Goal: Information Seeking & Learning: Learn about a topic

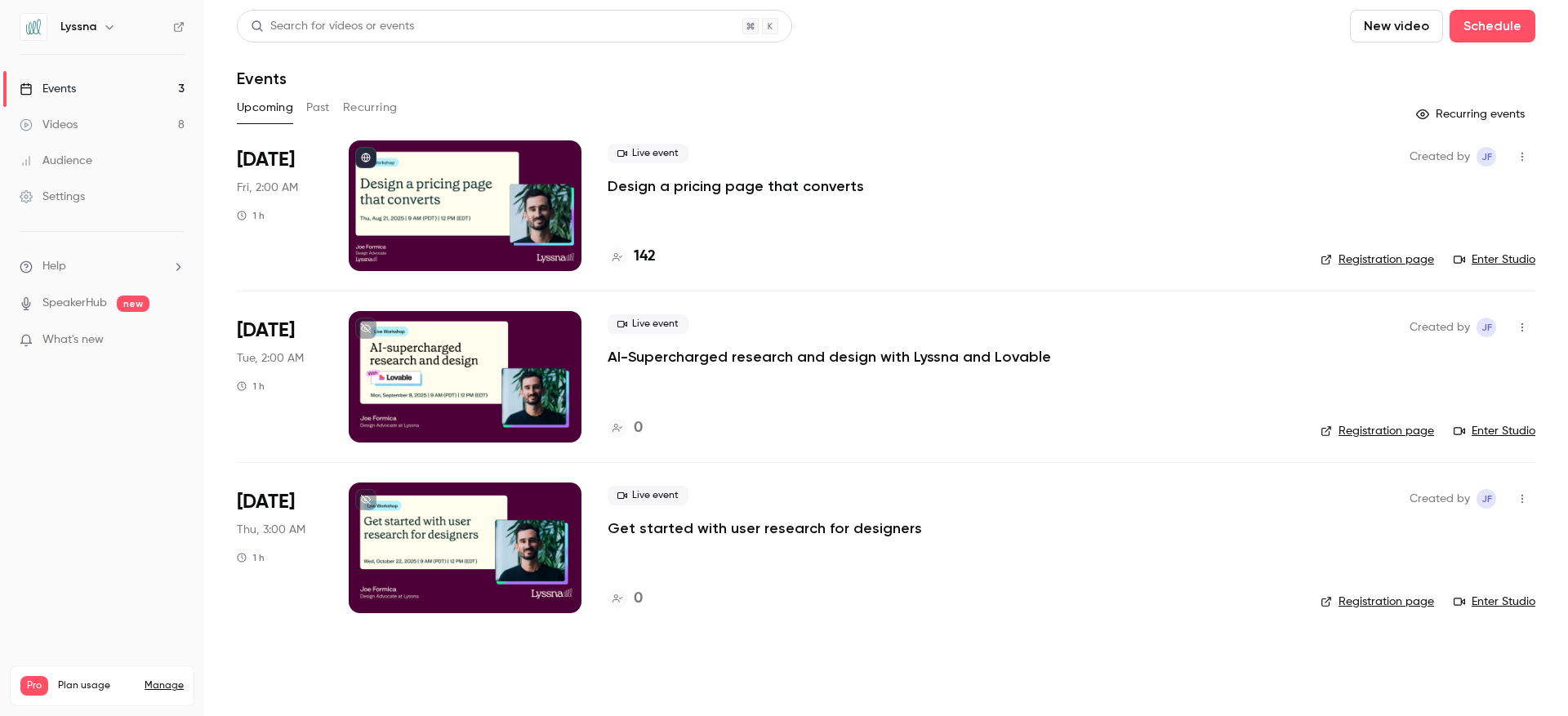
click at [992, 358] on p "AI-Supercharged research and design with Lyssna and Lovable" at bounding box center [829, 356] width 443 height 19
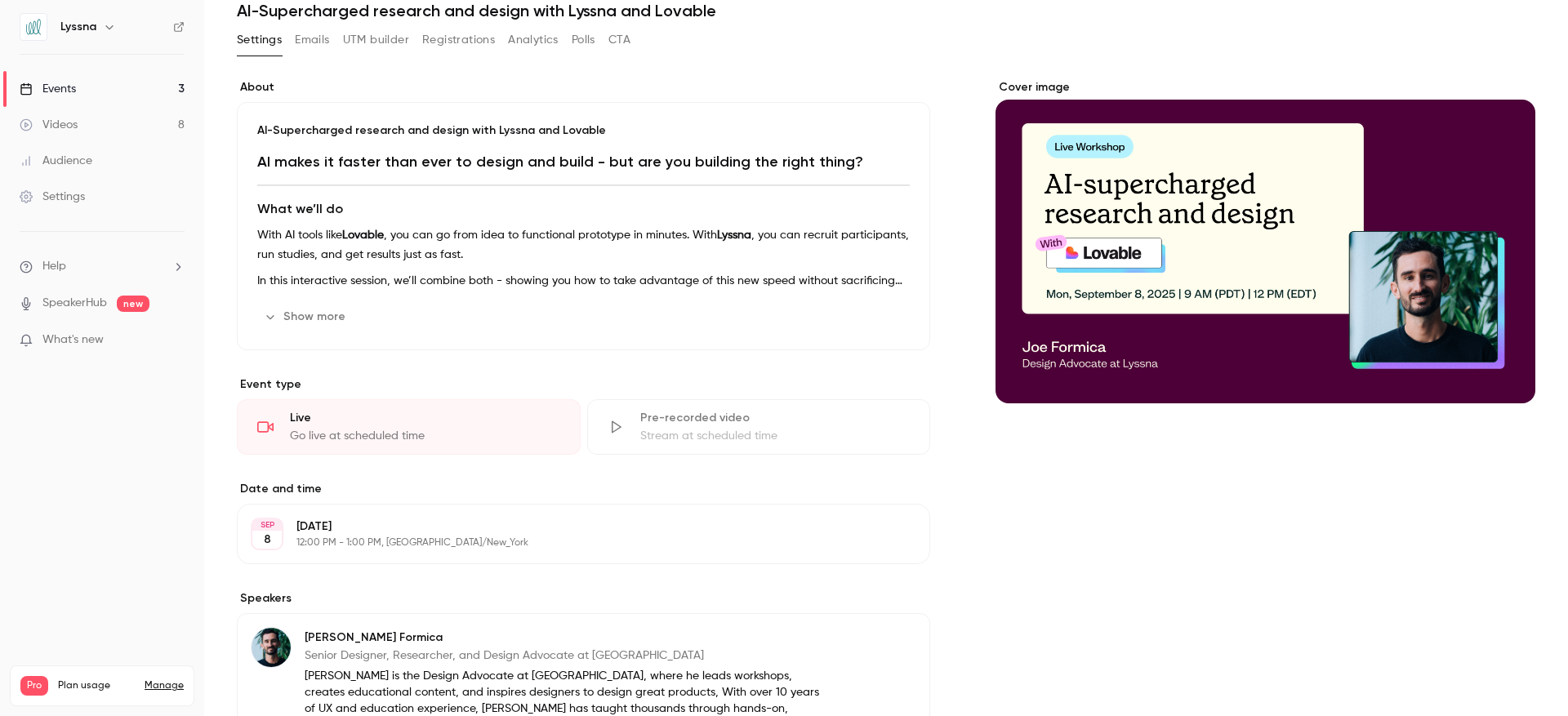
scroll to position [71, 0]
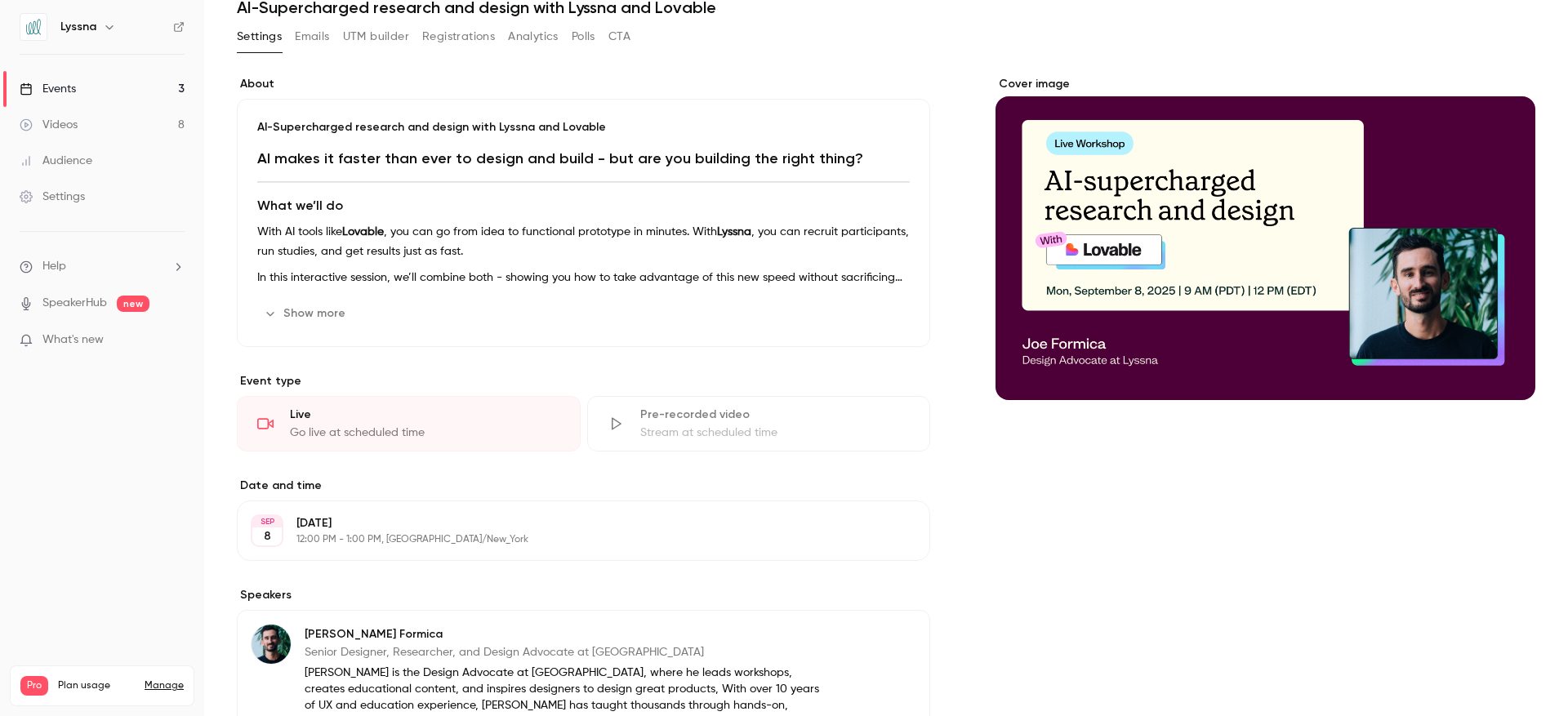
drag, startPoint x: 322, startPoint y: 310, endPoint x: 364, endPoint y: 318, distance: 42.8
click at [321, 310] on button "Show more" at bounding box center [306, 313] width 98 height 26
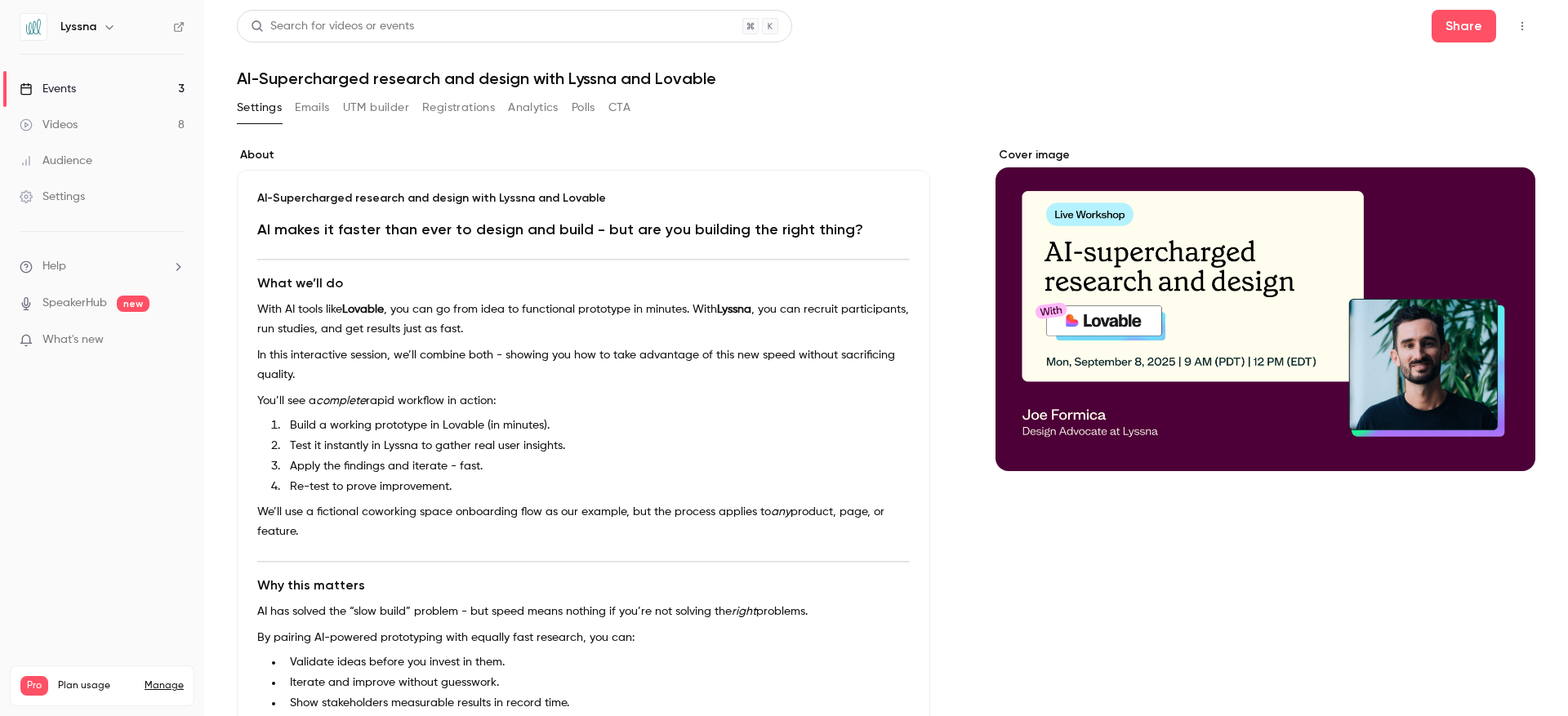
scroll to position [3, 0]
